Goal: Task Accomplishment & Management: Manage account settings

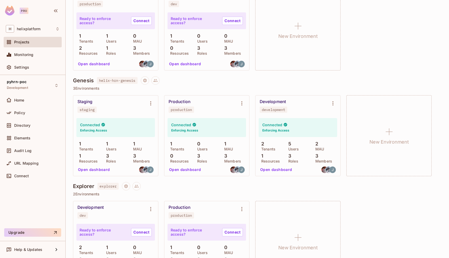
scroll to position [132, 0]
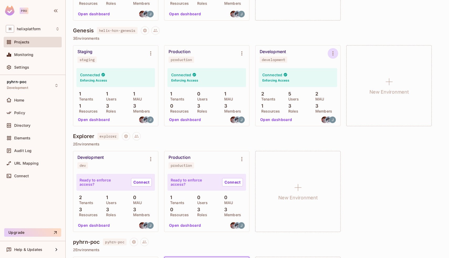
click at [335, 53] on icon "Environment settings" at bounding box center [333, 53] width 6 height 6
click at [313, 55] on div at bounding box center [224, 129] width 449 height 258
click at [301, 57] on div "Development development" at bounding box center [294, 56] width 68 height 14
click at [279, 121] on button "Open dashboard" at bounding box center [276, 119] width 36 height 8
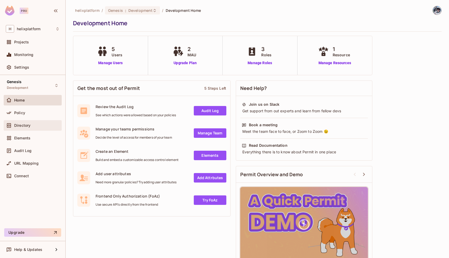
click at [17, 123] on span "Directory" at bounding box center [22, 125] width 16 height 4
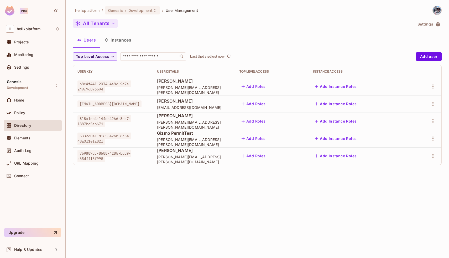
click at [98, 23] on button "All Tenants" at bounding box center [95, 23] width 45 height 8
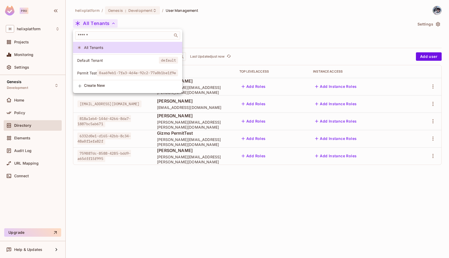
click at [234, 32] on div at bounding box center [224, 129] width 449 height 258
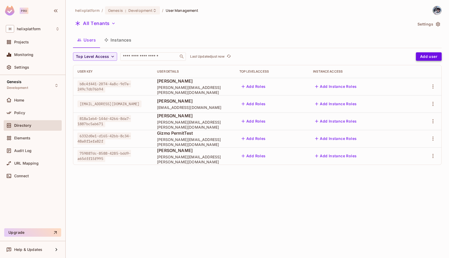
click at [425, 57] on button "Add user" at bounding box center [429, 56] width 26 height 8
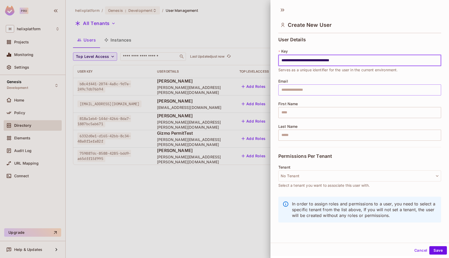
type input "**********"
click at [305, 91] on input "text" at bounding box center [360, 89] width 163 height 11
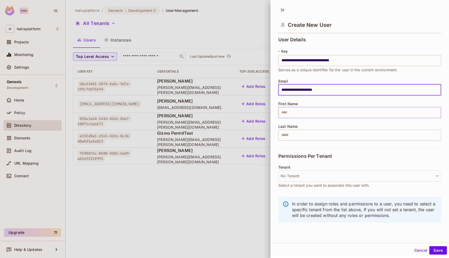
type input "**********"
click at [285, 114] on input "text" at bounding box center [360, 112] width 163 height 11
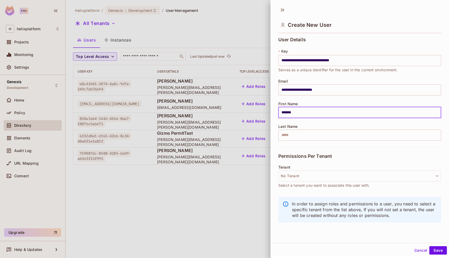
type input "*******"
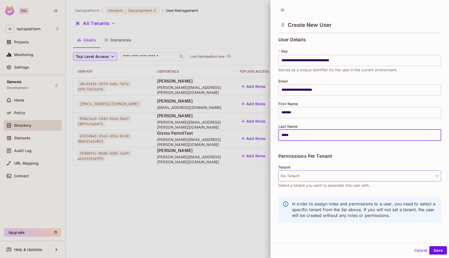
type input "*****"
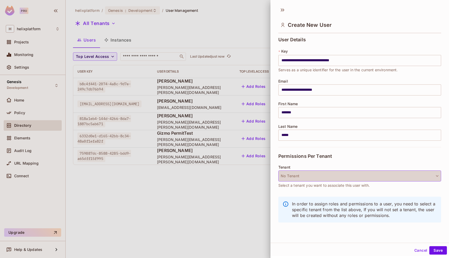
click at [287, 175] on button "No Tenant" at bounding box center [360, 175] width 163 height 11
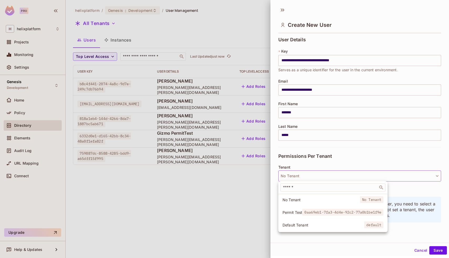
click at [280, 160] on div at bounding box center [224, 129] width 449 height 258
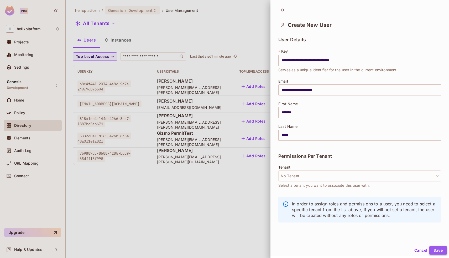
click at [437, 252] on button "Save" at bounding box center [439, 250] width 18 height 8
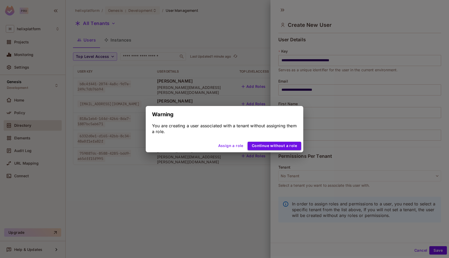
click at [277, 146] on button "Continue without a role" at bounding box center [275, 146] width 54 height 8
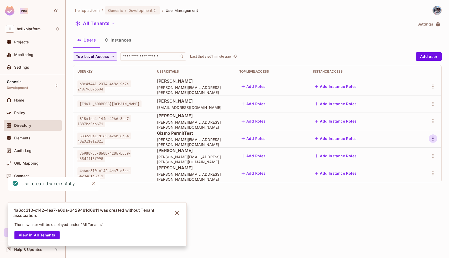
click at [430, 140] on icon "button" at bounding box center [433, 138] width 6 height 6
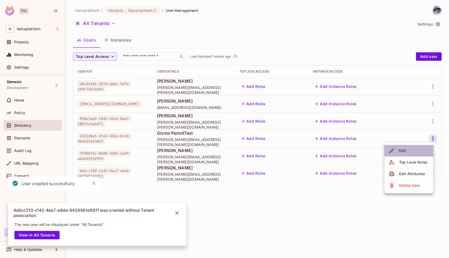
click at [416, 149] on li "Edit" at bounding box center [409, 151] width 49 height 12
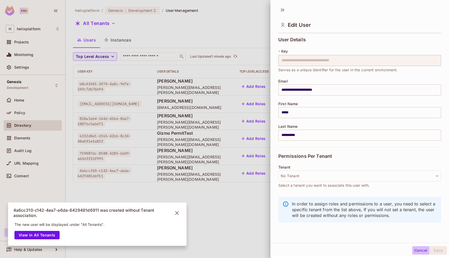
click at [419, 251] on button "Cancel" at bounding box center [421, 250] width 17 height 8
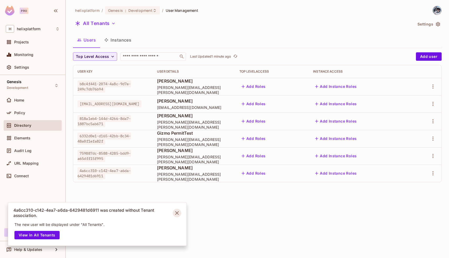
click at [177, 212] on icon "Notifications Alt+T" at bounding box center [177, 213] width 8 height 8
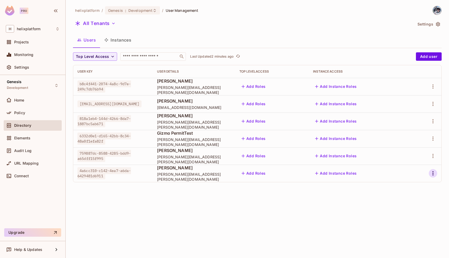
click at [434, 174] on icon "button" at bounding box center [433, 173] width 6 height 6
click at [410, 208] on div "Edit Attributes" at bounding box center [412, 208] width 26 height 5
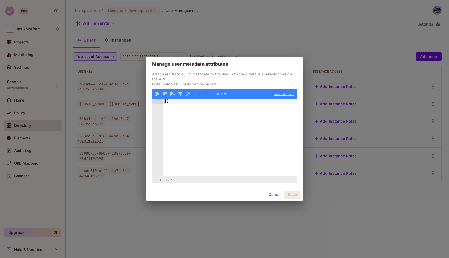
click at [270, 194] on button "Cancel" at bounding box center [275, 194] width 17 height 8
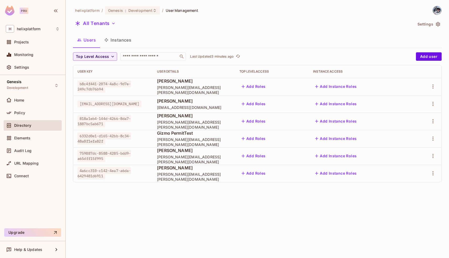
click at [440, 176] on td at bounding box center [426, 172] width 32 height 17
click at [436, 176] on button "button" at bounding box center [433, 173] width 8 height 8
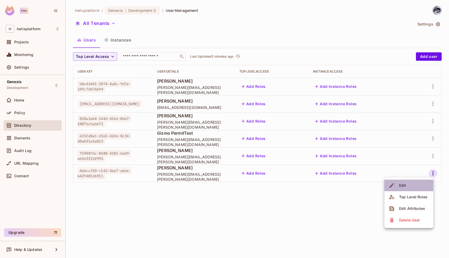
click at [416, 184] on li "Edit" at bounding box center [409, 185] width 49 height 12
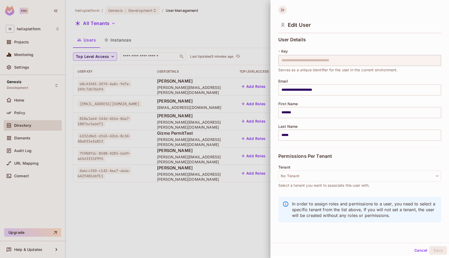
click at [283, 6] on icon at bounding box center [283, 10] width 8 height 8
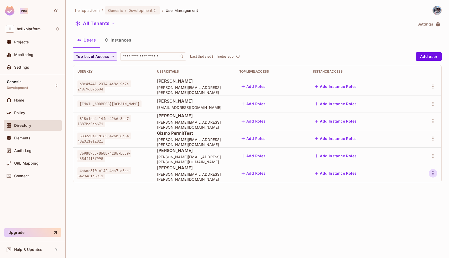
click at [434, 172] on icon "button" at bounding box center [433, 173] width 6 height 6
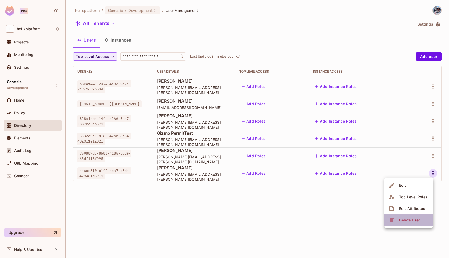
click at [403, 219] on div "Delete User" at bounding box center [409, 219] width 21 height 5
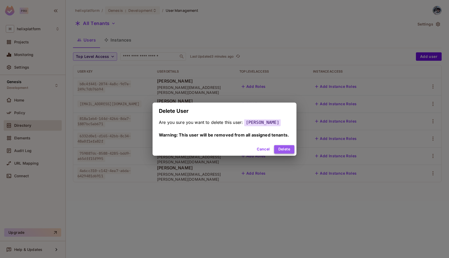
click at [282, 147] on button "Delete" at bounding box center [284, 149] width 20 height 8
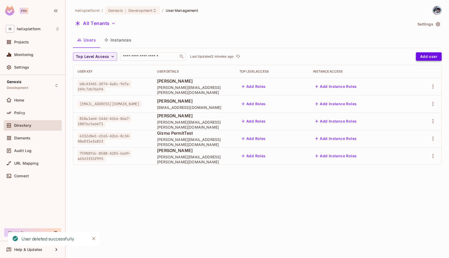
click at [424, 57] on button "Add user" at bounding box center [429, 56] width 26 height 8
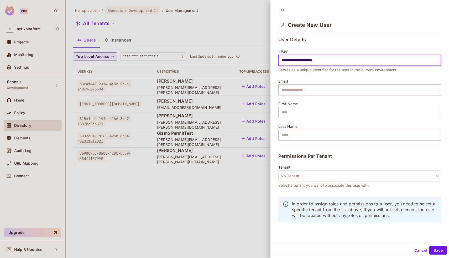
type input "**********"
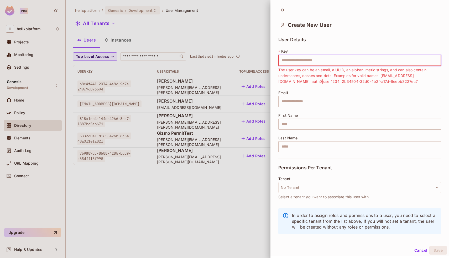
paste input "**********"
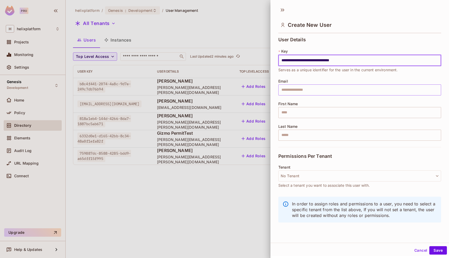
type input "**********"
click at [286, 92] on input "text" at bounding box center [360, 89] width 163 height 11
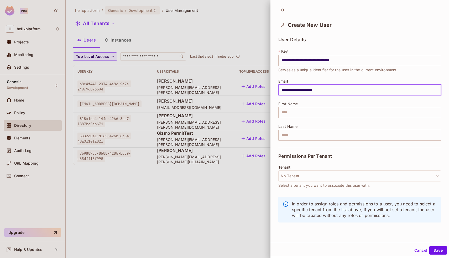
type input "**********"
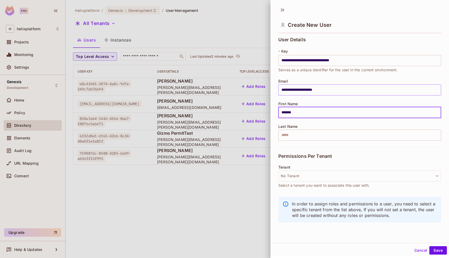
type input "*******"
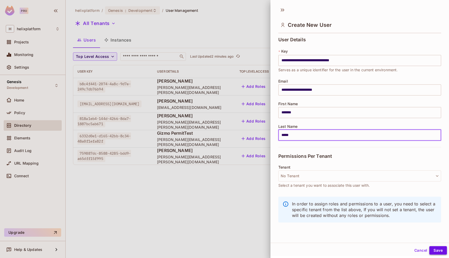
type input "*****"
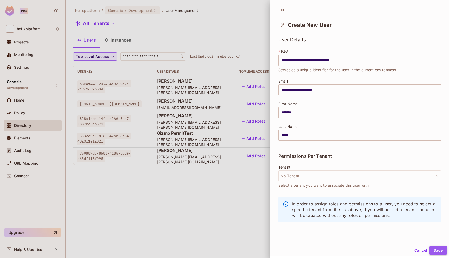
click at [439, 252] on button "Save" at bounding box center [439, 250] width 18 height 8
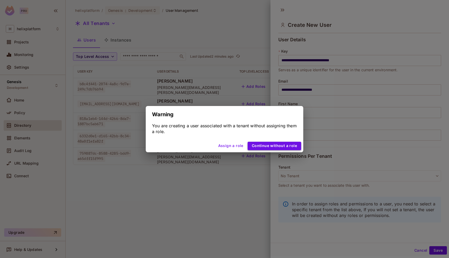
click at [281, 143] on button "Continue without a role" at bounding box center [275, 146] width 54 height 8
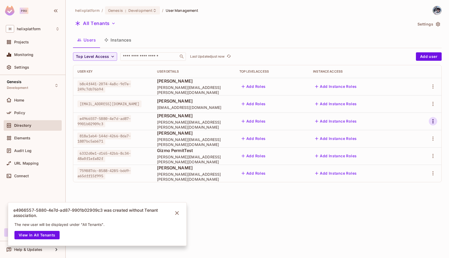
click at [434, 118] on icon "button" at bounding box center [433, 121] width 6 height 6
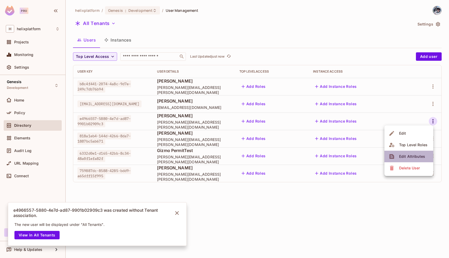
click at [411, 154] on div "Edit Attributes" at bounding box center [412, 156] width 26 height 5
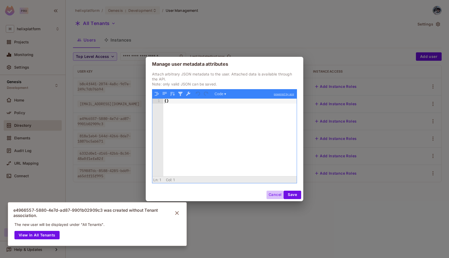
click at [272, 197] on button "Cancel" at bounding box center [275, 194] width 17 height 8
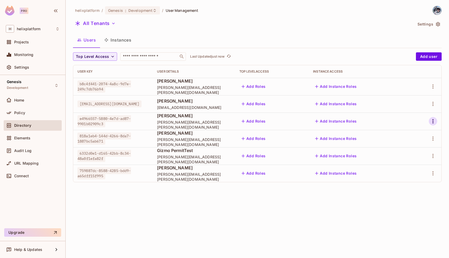
click at [433, 120] on icon "button" at bounding box center [433, 121] width 6 height 6
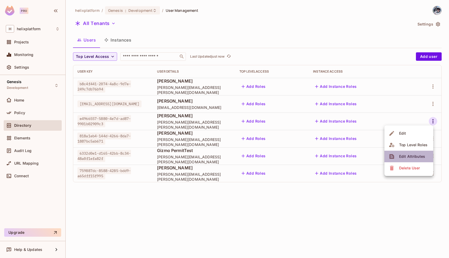
click at [411, 155] on div "Edit Attributes" at bounding box center [412, 156] width 26 height 5
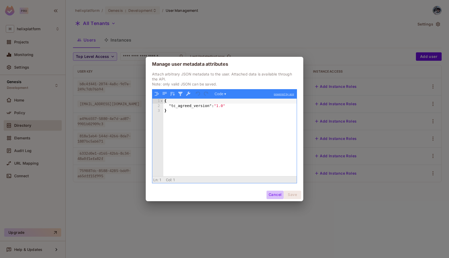
click at [271, 196] on button "Cancel" at bounding box center [275, 194] width 17 height 8
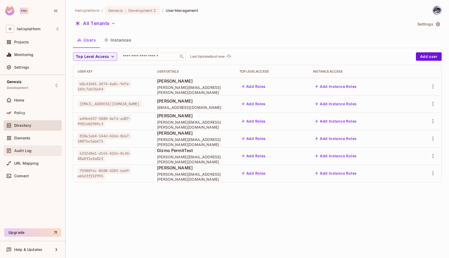
click at [22, 152] on span "Audit Log" at bounding box center [22, 150] width 17 height 4
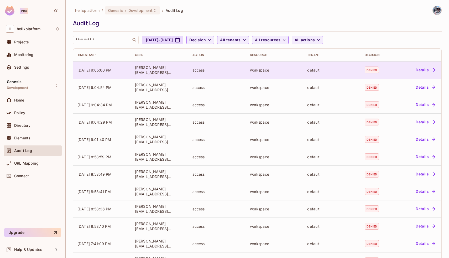
click at [417, 74] on td "Details" at bounding box center [418, 69] width 47 height 17
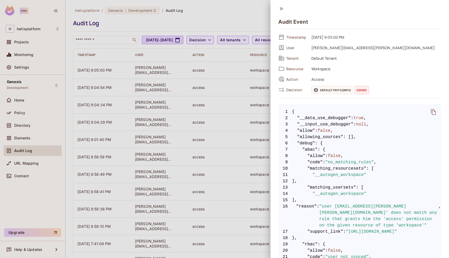
click at [279, 9] on icon at bounding box center [282, 9] width 6 height 6
